Goal: Information Seeking & Learning: Learn about a topic

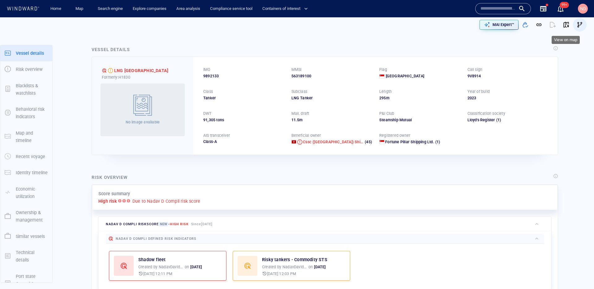
click at [579, 24] on span "button" at bounding box center [579, 25] width 6 height 6
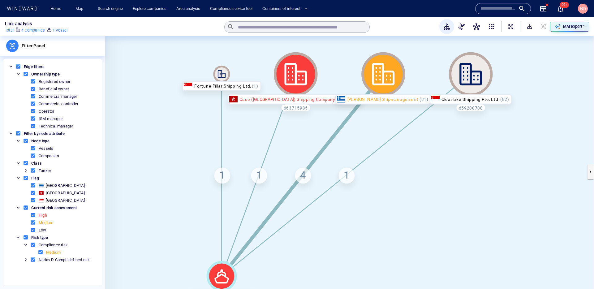
click at [383, 79] on icon at bounding box center [383, 74] width 23 height 23
click at [373, 98] on div "[PERSON_NAME] Shipmanagement" at bounding box center [383, 99] width 96 height 10
click at [386, 78] on icon at bounding box center [383, 74] width 44 height 44
click at [589, 170] on button "button" at bounding box center [590, 171] width 6 height 15
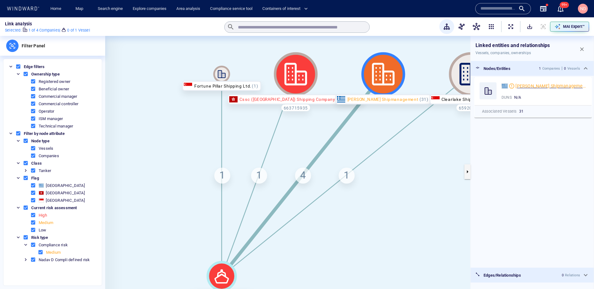
click at [522, 85] on span "[PERSON_NAME] Shipmanagement" at bounding box center [550, 85] width 71 height 5
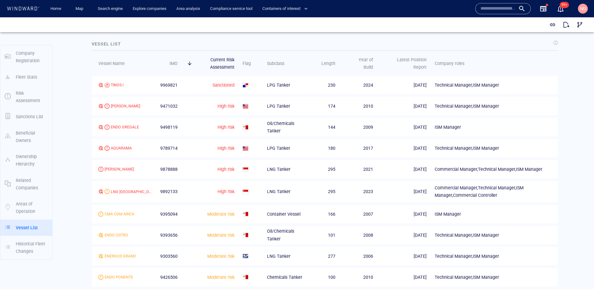
scroll to position [708, 0]
